Goal: Information Seeking & Learning: Learn about a topic

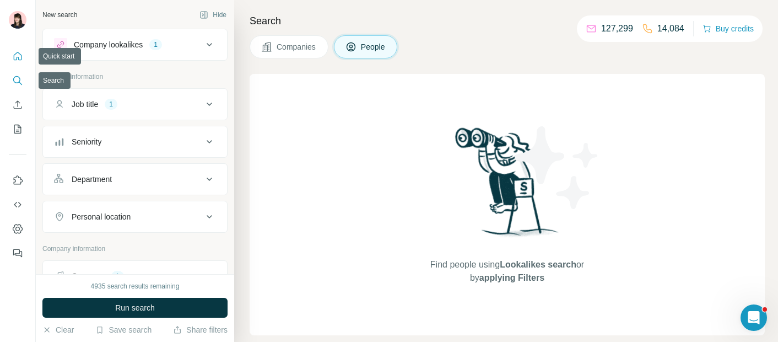
click at [18, 55] on icon "Quick start" at bounding box center [17, 56] width 11 height 11
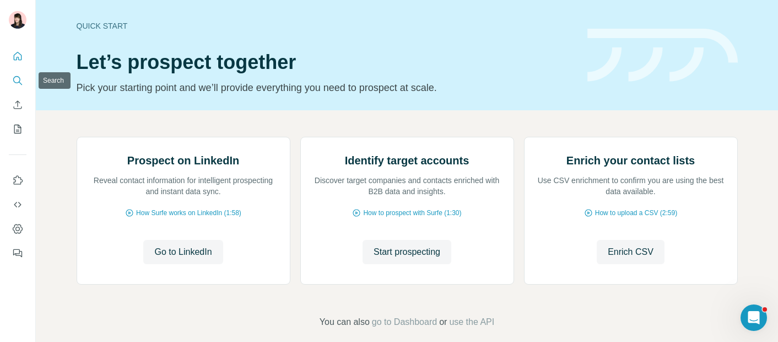
click at [18, 78] on icon "Search" at bounding box center [17, 80] width 11 height 11
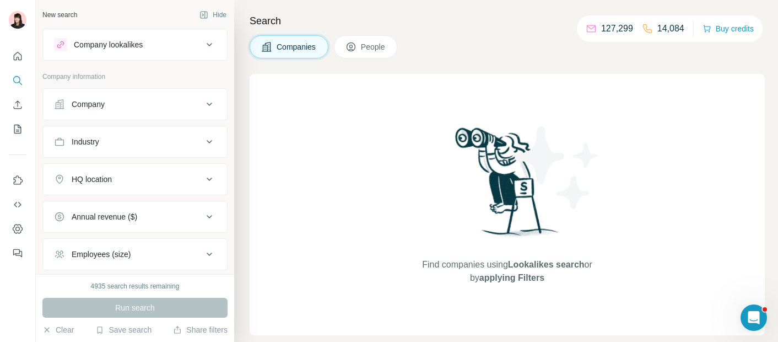
click at [148, 105] on div "Company" at bounding box center [128, 104] width 149 height 11
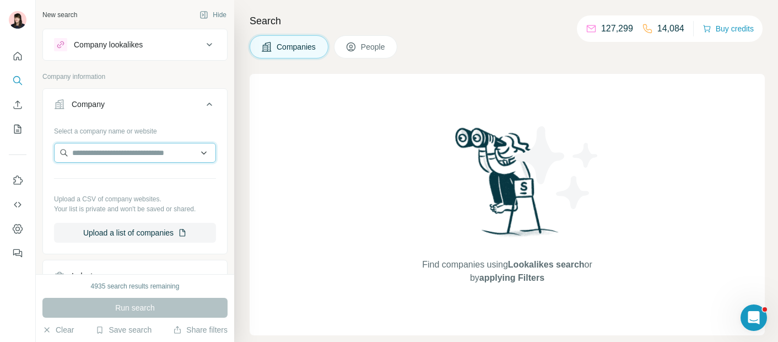
click at [151, 154] on input "text" at bounding box center [135, 153] width 162 height 20
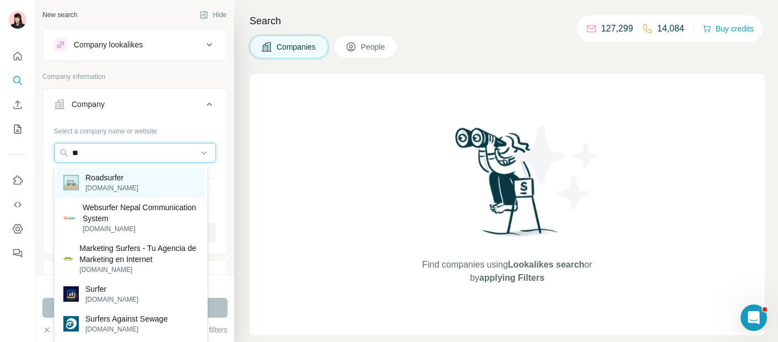
type input "*"
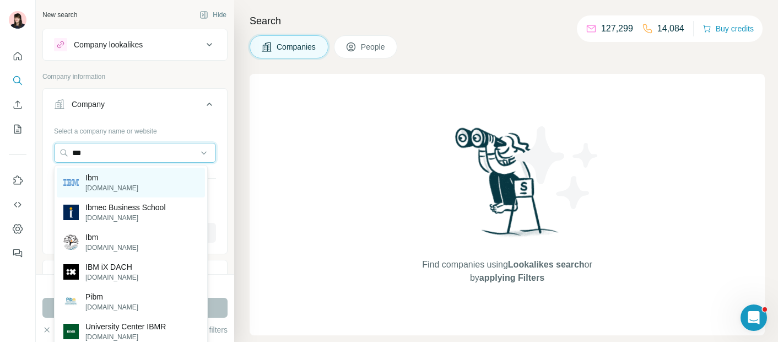
type input "***"
click at [123, 183] on div "Ibm [DOMAIN_NAME]" at bounding box center [131, 183] width 148 height 30
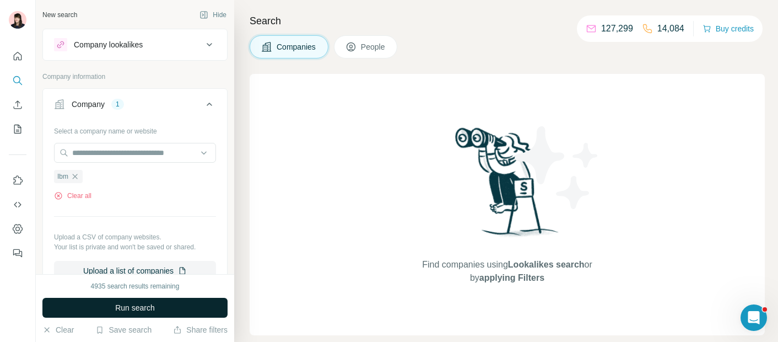
click at [136, 312] on span "Run search" at bounding box center [135, 307] width 40 height 11
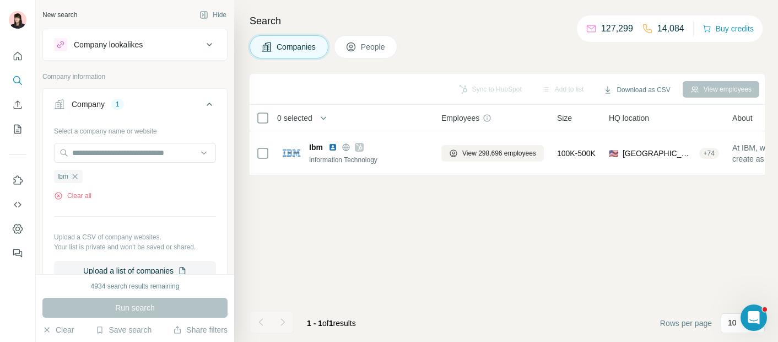
click at [162, 34] on button "Company lookalikes" at bounding box center [135, 44] width 184 height 26
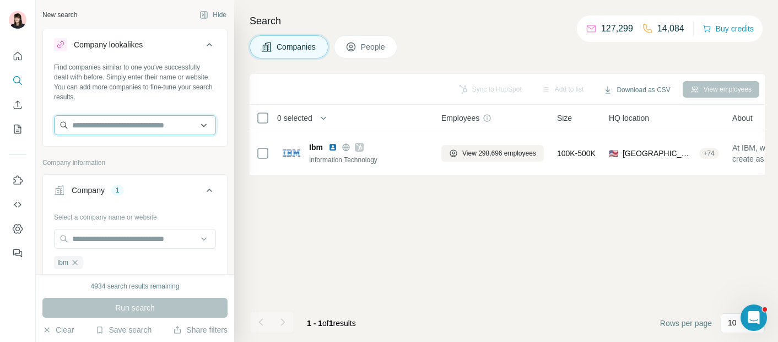
click at [139, 121] on input "text" at bounding box center [135, 125] width 162 height 20
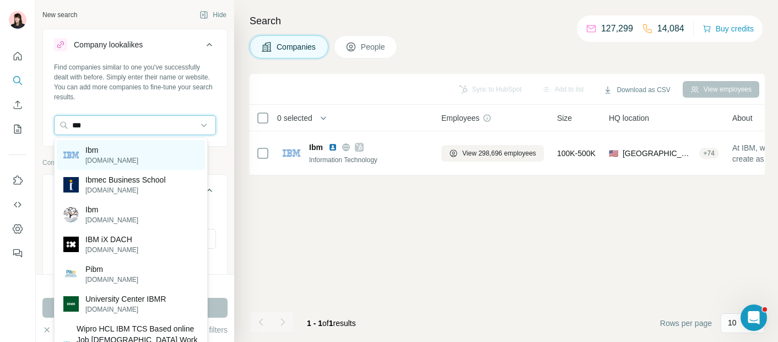
type input "***"
click at [159, 156] on div "Ibm [DOMAIN_NAME]" at bounding box center [131, 155] width 148 height 30
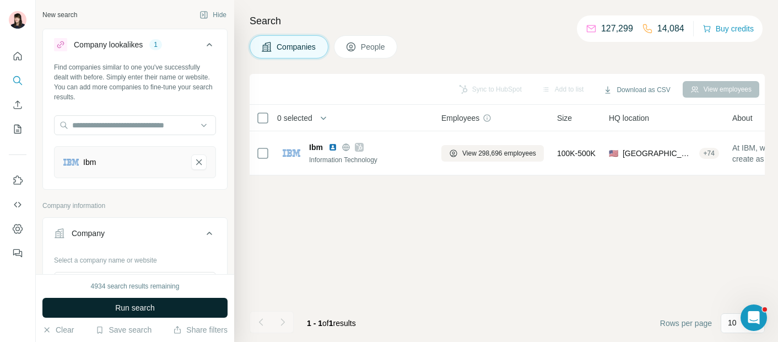
click at [157, 302] on button "Run search" at bounding box center [134, 308] width 185 height 20
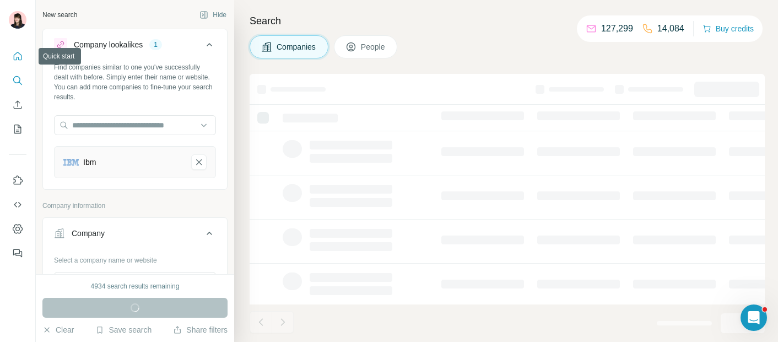
click at [18, 58] on icon "Quick start" at bounding box center [18, 56] width 8 height 8
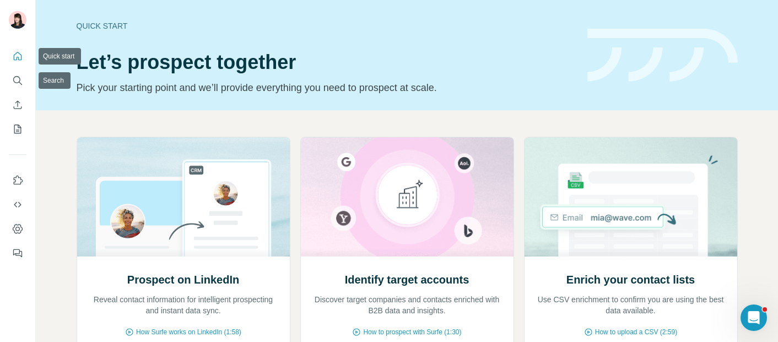
click at [14, 94] on nav at bounding box center [18, 92] width 18 height 93
click at [14, 72] on button "Search" at bounding box center [18, 81] width 18 height 20
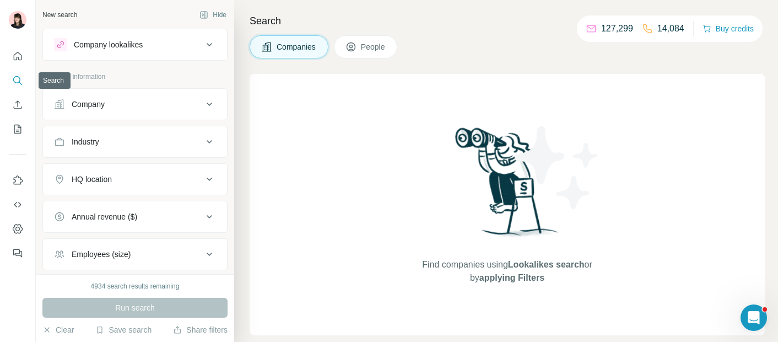
click at [14, 72] on button "Search" at bounding box center [18, 81] width 18 height 20
click at [142, 55] on button "Company lookalikes" at bounding box center [135, 44] width 184 height 26
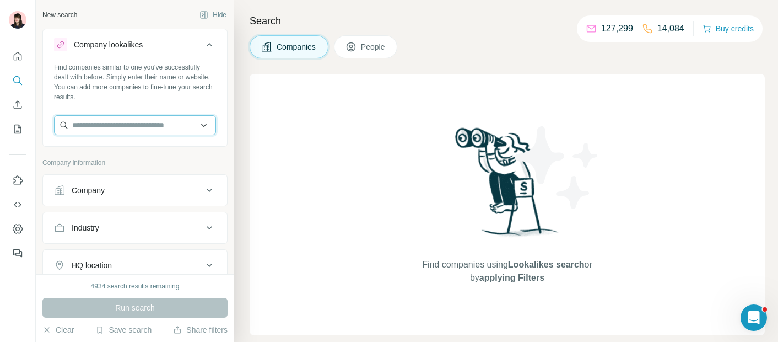
click at [151, 127] on input "text" at bounding box center [135, 125] width 162 height 20
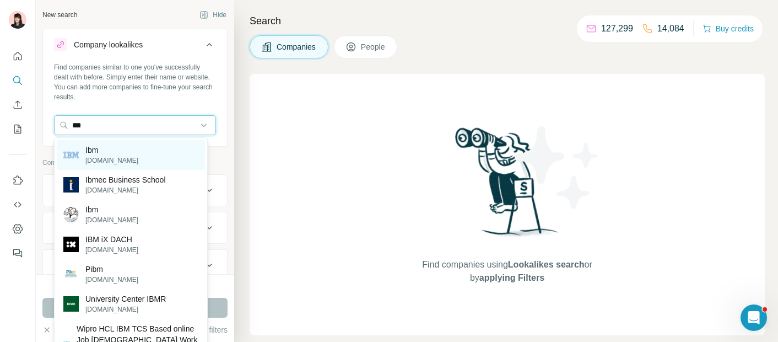
type input "***"
click at [163, 159] on div "Ibm [DOMAIN_NAME]" at bounding box center [131, 155] width 148 height 30
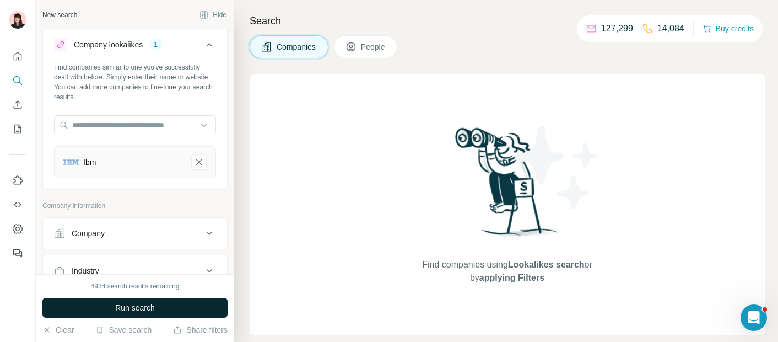
click at [162, 300] on button "Run search" at bounding box center [134, 308] width 185 height 20
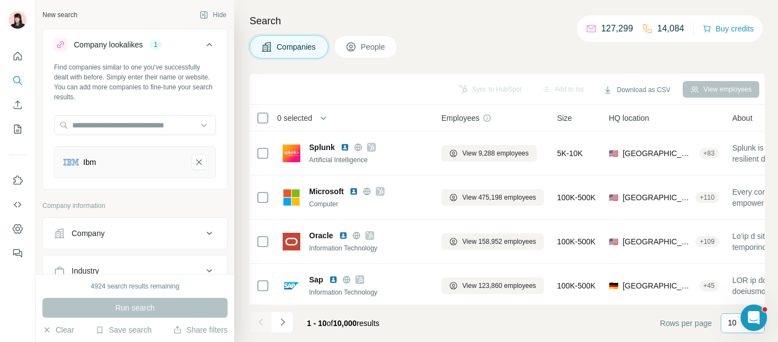
click at [730, 331] on div "10" at bounding box center [742, 323] width 28 height 19
click at [738, 236] on p "60" at bounding box center [734, 238] width 9 height 11
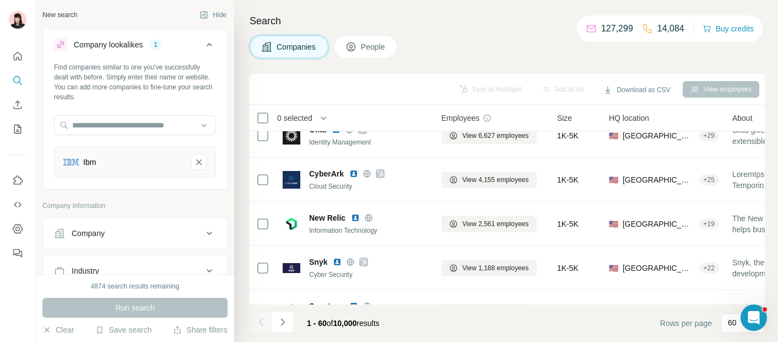
scroll to position [2478, 0]
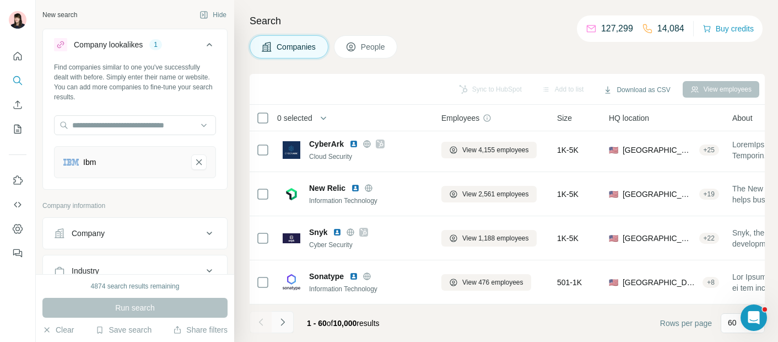
click at [283, 317] on icon "Navigate to next page" at bounding box center [282, 321] width 11 height 11
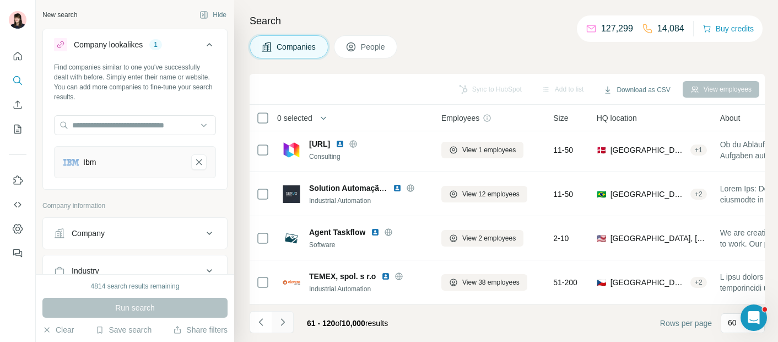
click at [283, 322] on icon "Navigate to next page" at bounding box center [282, 321] width 11 height 11
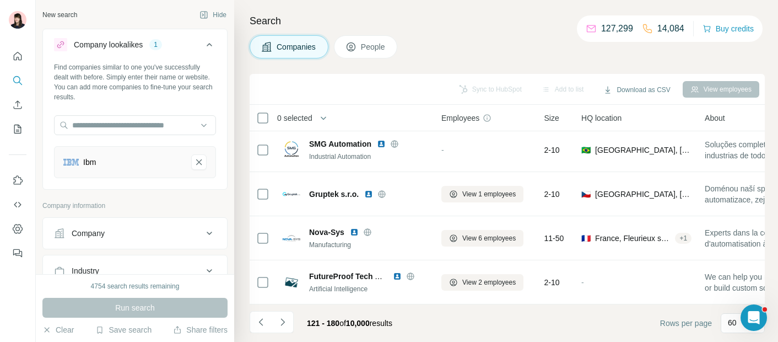
click at [283, 321] on icon "Navigate to next page" at bounding box center [282, 321] width 11 height 11
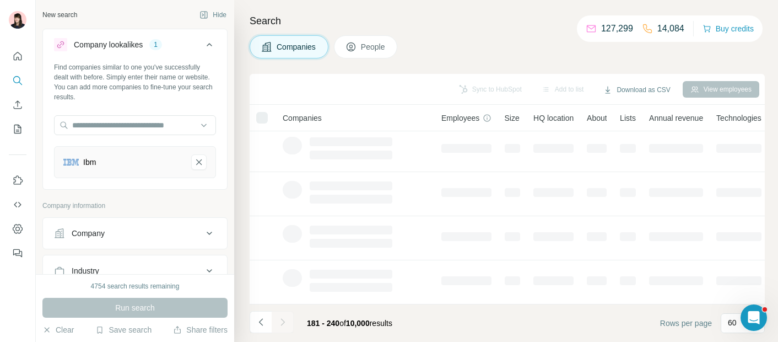
click at [283, 321] on div at bounding box center [283, 322] width 22 height 22
click at [283, 321] on icon "Navigate to next page" at bounding box center [282, 321] width 11 height 11
click at [283, 321] on div at bounding box center [283, 322] width 22 height 22
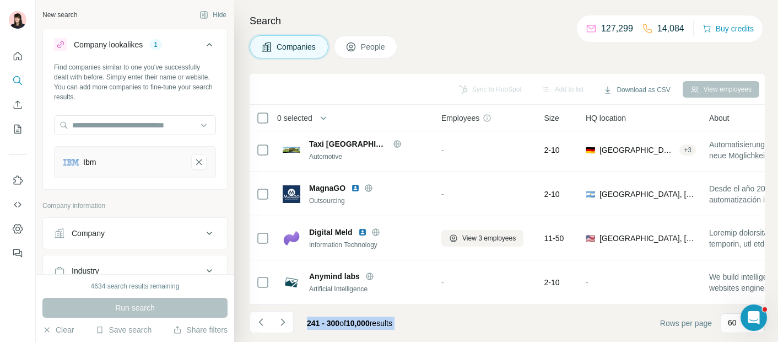
click at [283, 321] on icon "Navigate to next page" at bounding box center [282, 321] width 11 height 11
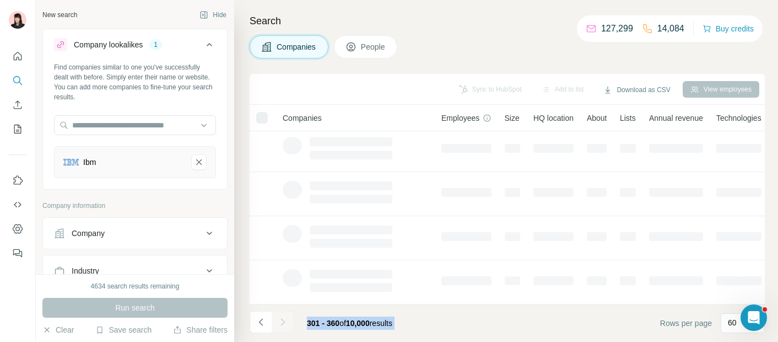
click at [283, 321] on icon "Navigate to next page" at bounding box center [282, 321] width 11 height 11
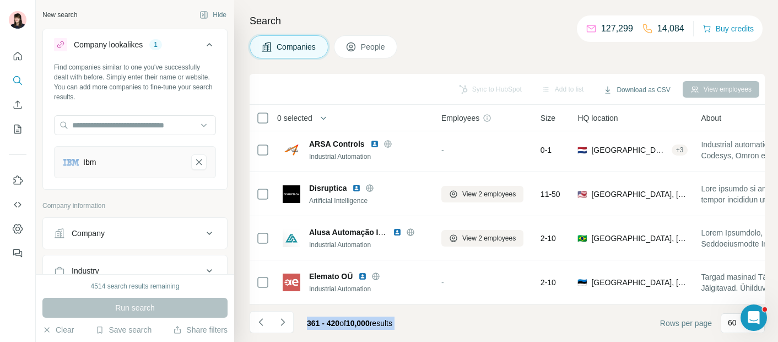
click at [283, 321] on icon "Navigate to next page" at bounding box center [282, 321] width 11 height 11
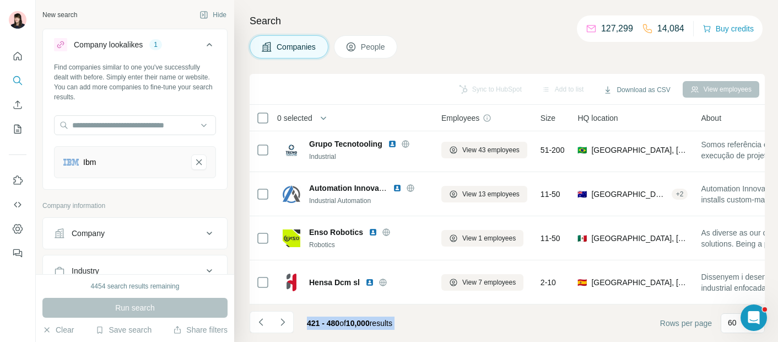
click at [283, 321] on icon "Navigate to next page" at bounding box center [282, 321] width 11 height 11
